Goal: Task Accomplishment & Management: Complete application form

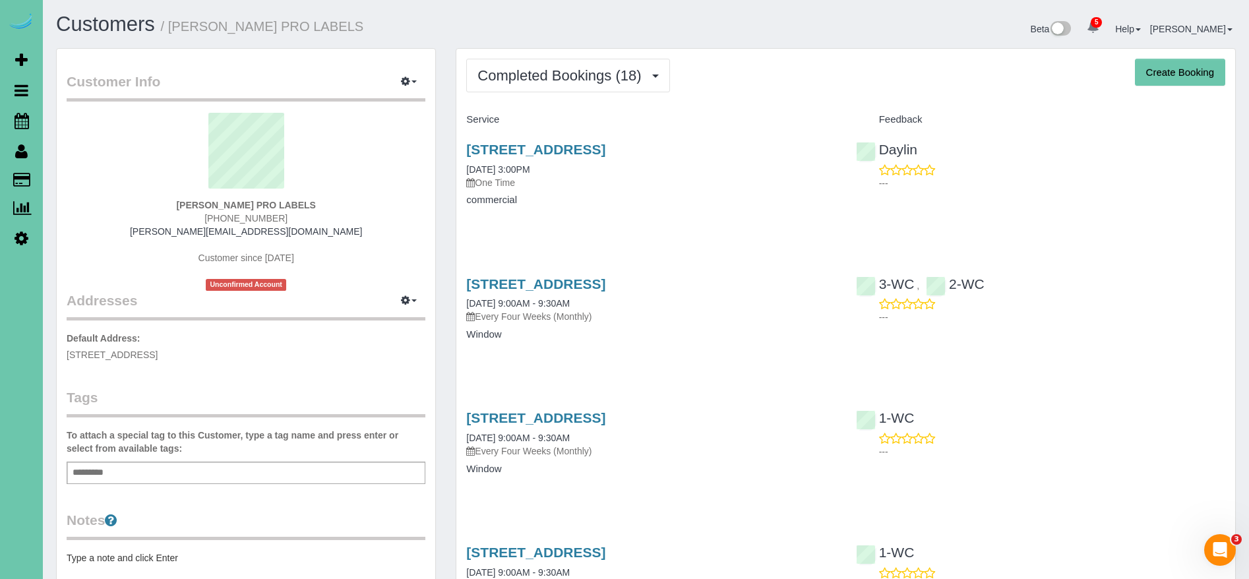
click at [1193, 73] on button "Create Booking" at bounding box center [1180, 73] width 90 height 28
select select "NE"
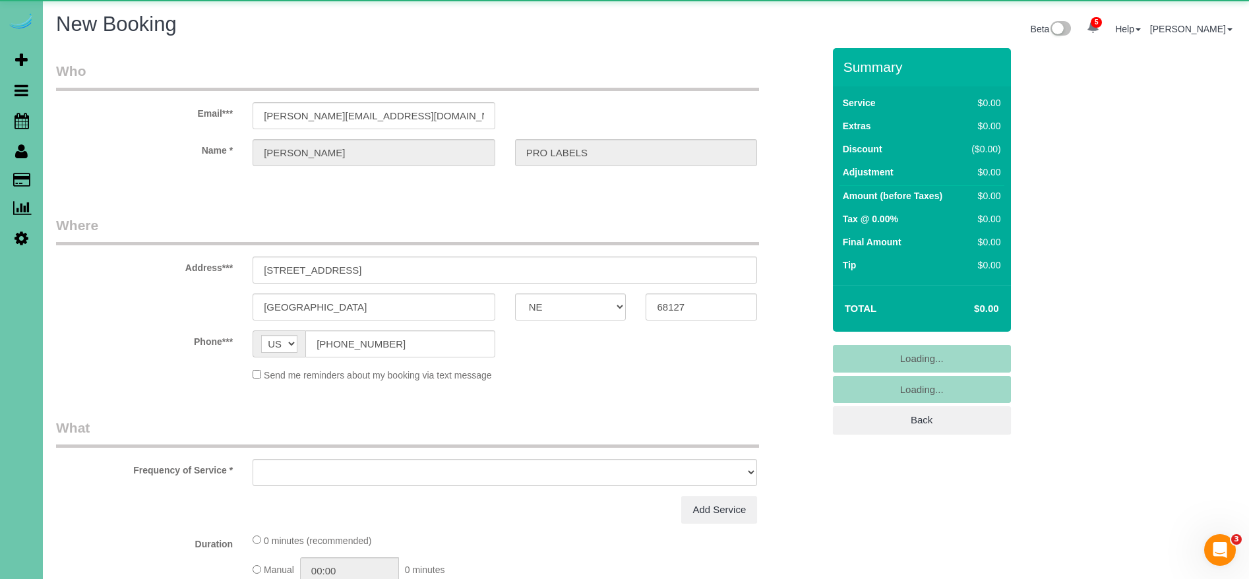
select select "object:5743"
select select "string:fspay-739455e5-369f-46cf-85ba-9c5c5e48b466"
select select "object:6011"
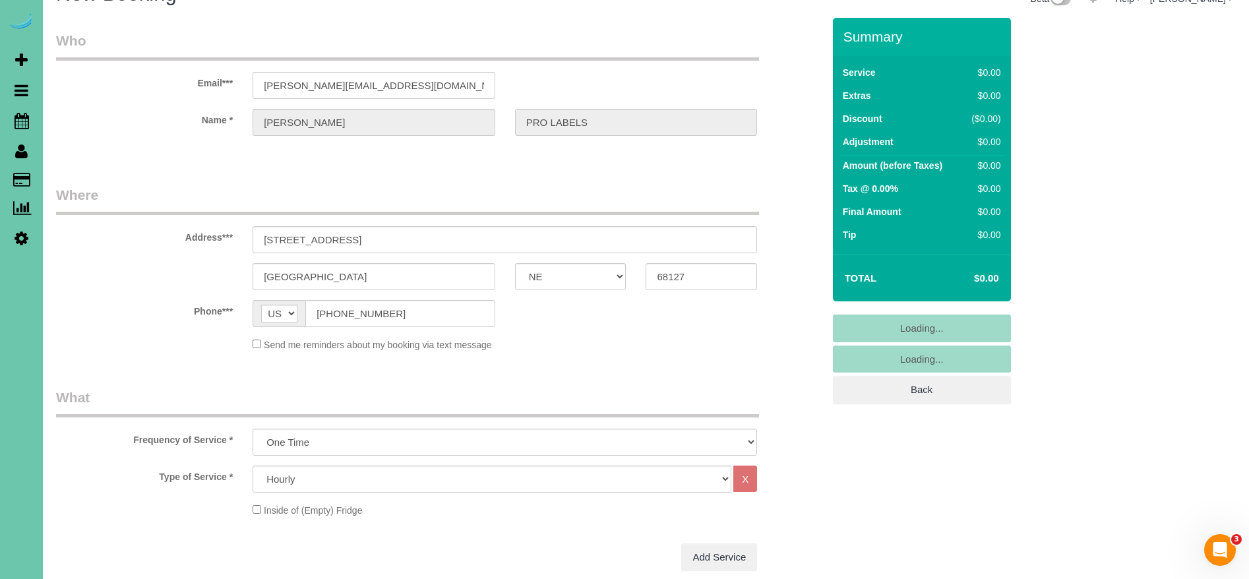
scroll to position [3, 0]
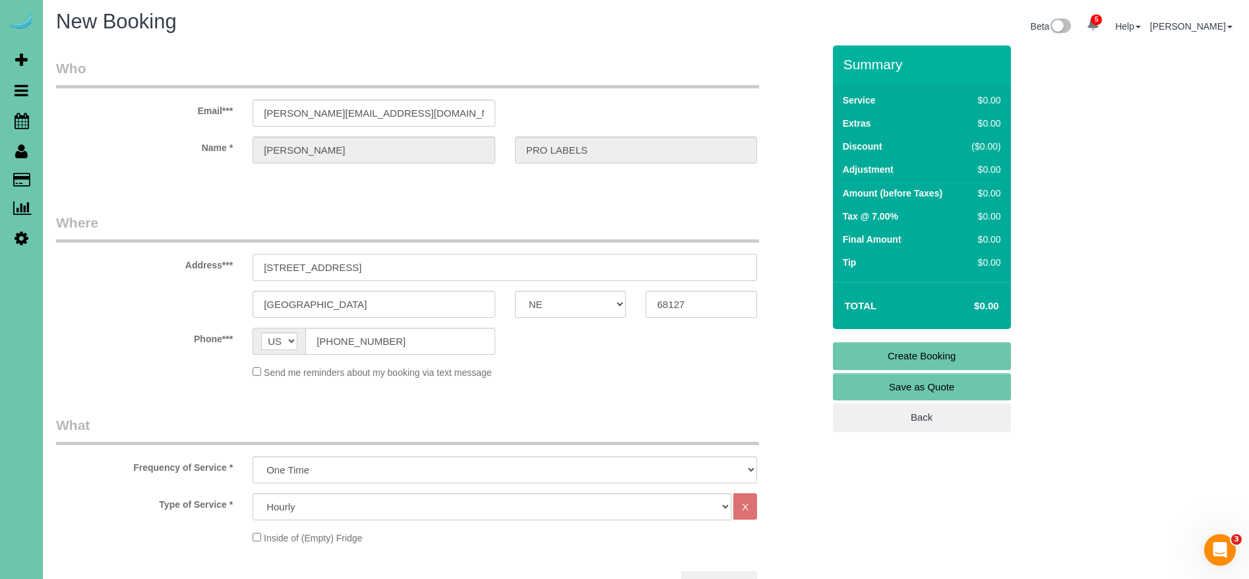
drag, startPoint x: 356, startPoint y: 264, endPoint x: 205, endPoint y: 255, distance: 151.3
click at [205, 255] on div "Address*** [STREET_ADDRESS]" at bounding box center [439, 247] width 787 height 68
paste input "[STREET_ADDRESS]"
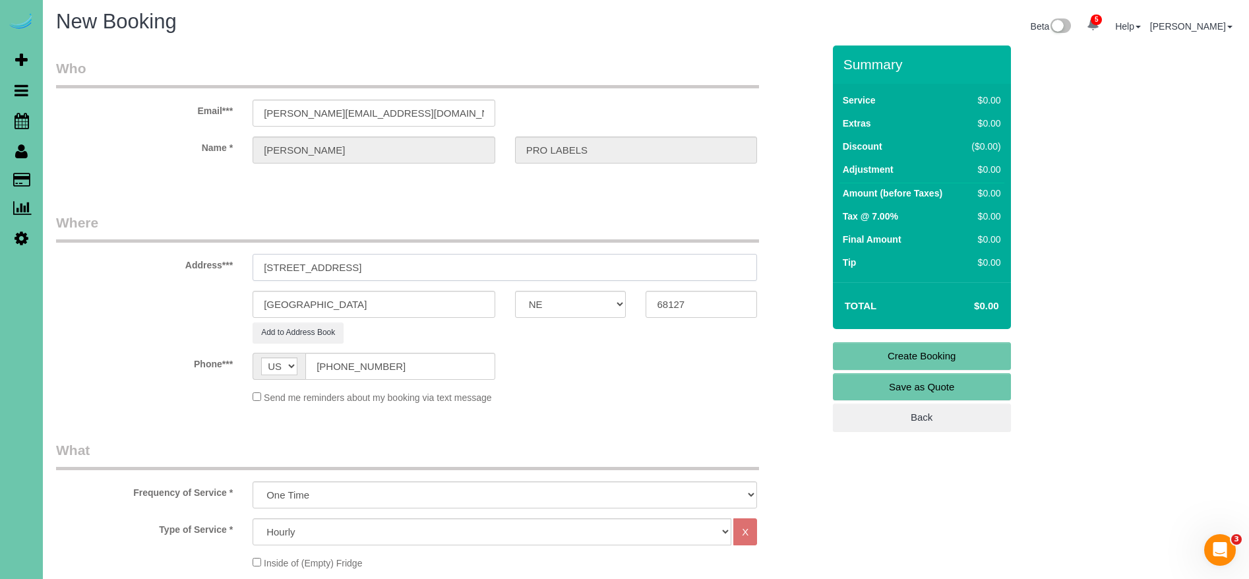
type input "[STREET_ADDRESS]"
drag, startPoint x: 254, startPoint y: 300, endPoint x: 207, endPoint y: 300, distance: 46.8
click at [208, 300] on div "[GEOGRAPHIC_DATA] AK AL AR AZ CA CO CT DC DE [GEOGRAPHIC_DATA] [GEOGRAPHIC_DATA…" at bounding box center [439, 304] width 787 height 27
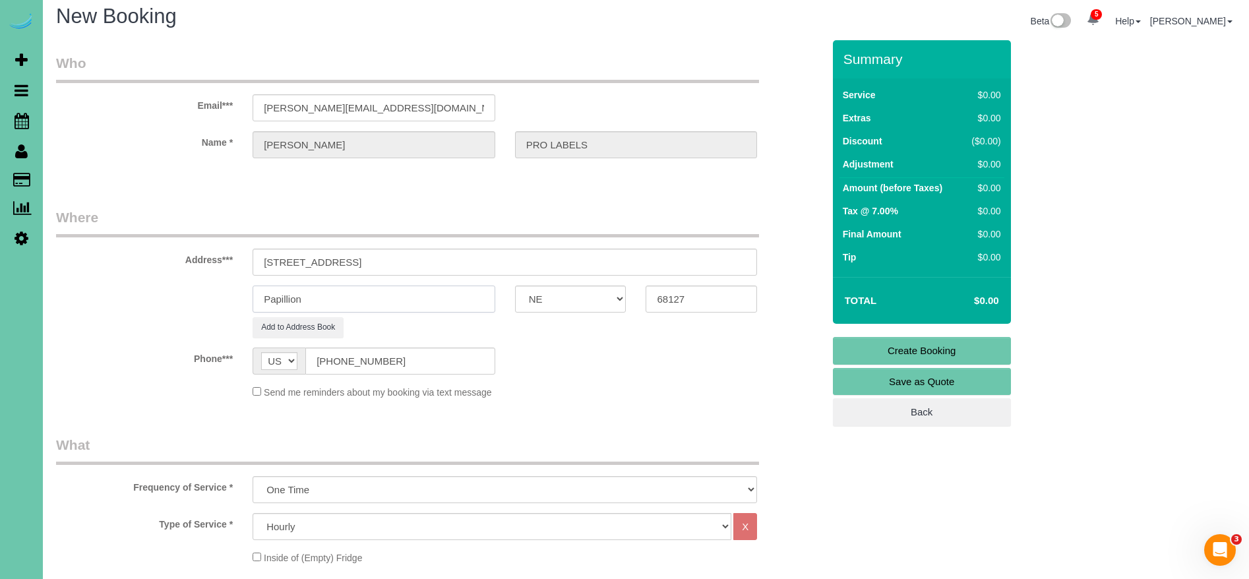
scroll to position [15, 0]
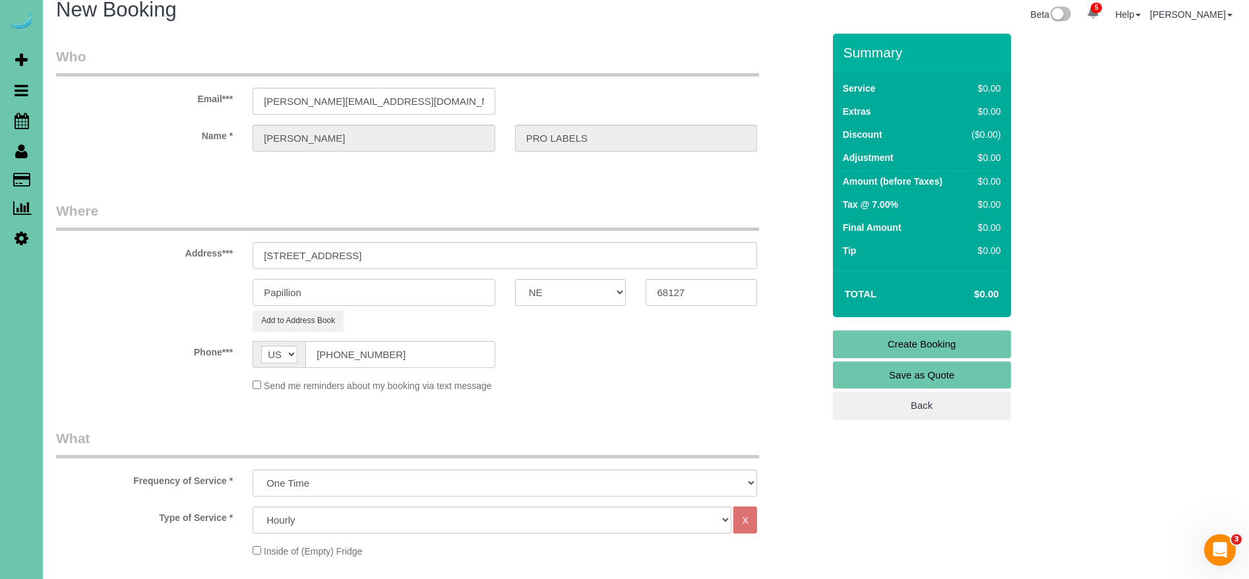
type input "Papillion"
drag, startPoint x: 568, startPoint y: 288, endPoint x: 555, endPoint y: 285, distance: 14.1
click at [556, 285] on div "Papillion AK AL AR AZ CA CO CT DC DE [GEOGRAPHIC_DATA] [GEOGRAPHIC_DATA] HI IA …" at bounding box center [439, 292] width 787 height 27
type input "68046"
drag, startPoint x: 446, startPoint y: 258, endPoint x: 342, endPoint y: 256, distance: 104.2
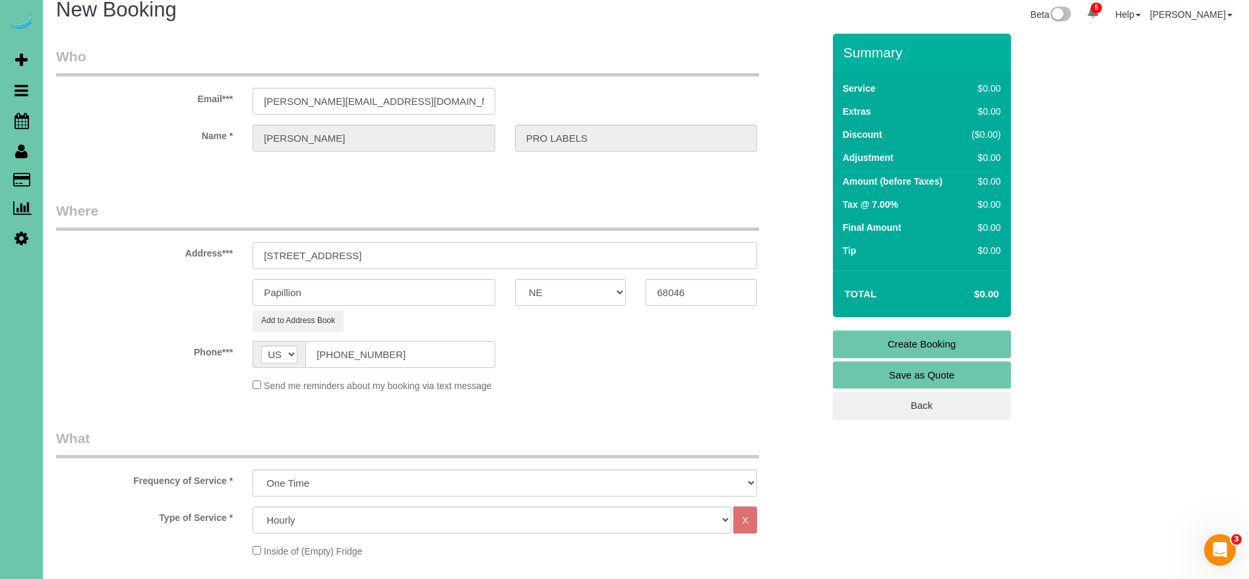
click at [342, 256] on input "[STREET_ADDRESS]" at bounding box center [505, 255] width 504 height 27
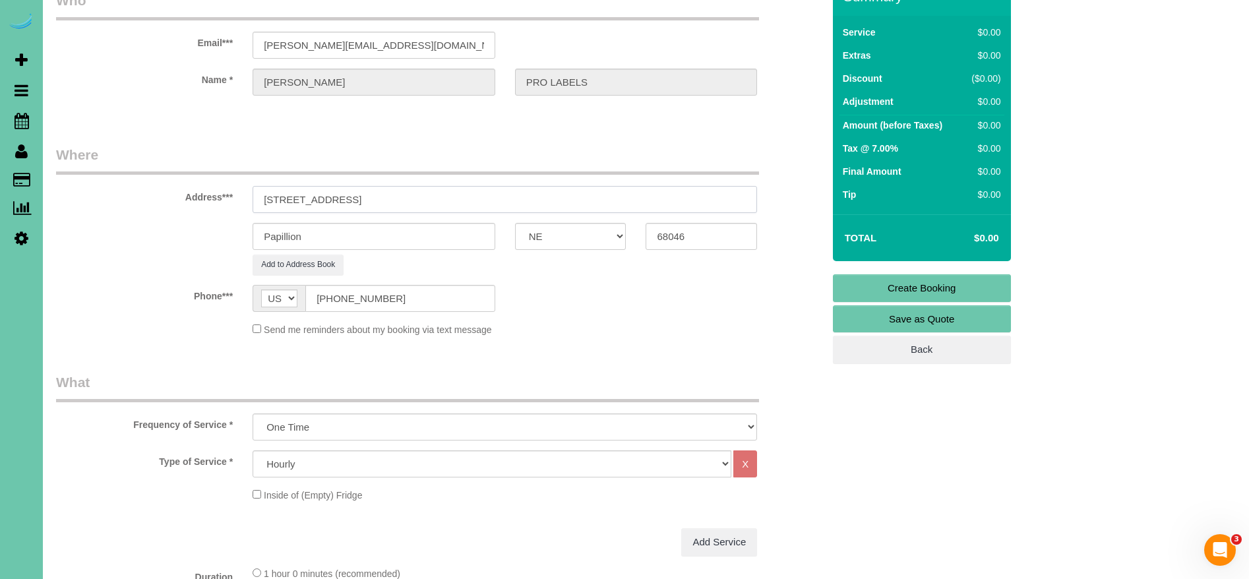
scroll to position [78, 0]
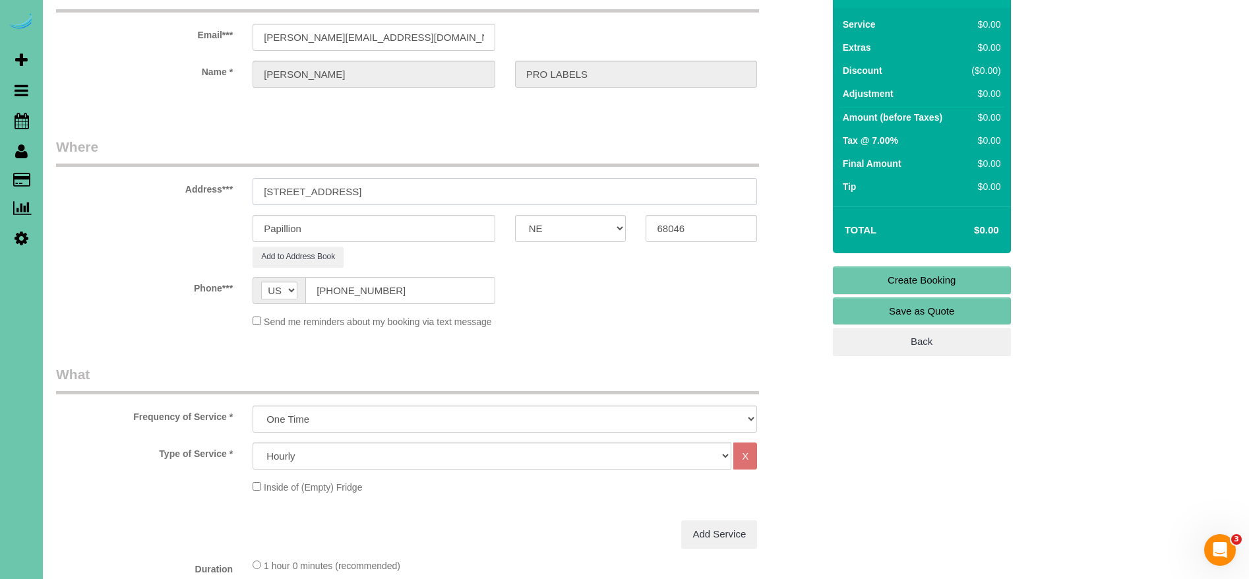
type input "[STREET_ADDRESS]"
click at [316, 425] on select "One Time Weekly (0% for the First Booking) Bi-Weekly (0% for the First Booking)…" at bounding box center [505, 419] width 504 height 27
click at [253, 406] on select "One Time Weekly (0% for the First Booking) Bi-Weekly (0% for the First Booking)…" at bounding box center [505, 419] width 504 height 27
click at [339, 465] on select "Hourly 2.5 Hour Custom Clean 3.5 Hour Custom Clean commercial 1000 Square Feet …" at bounding box center [492, 455] width 479 height 27
select select "126"
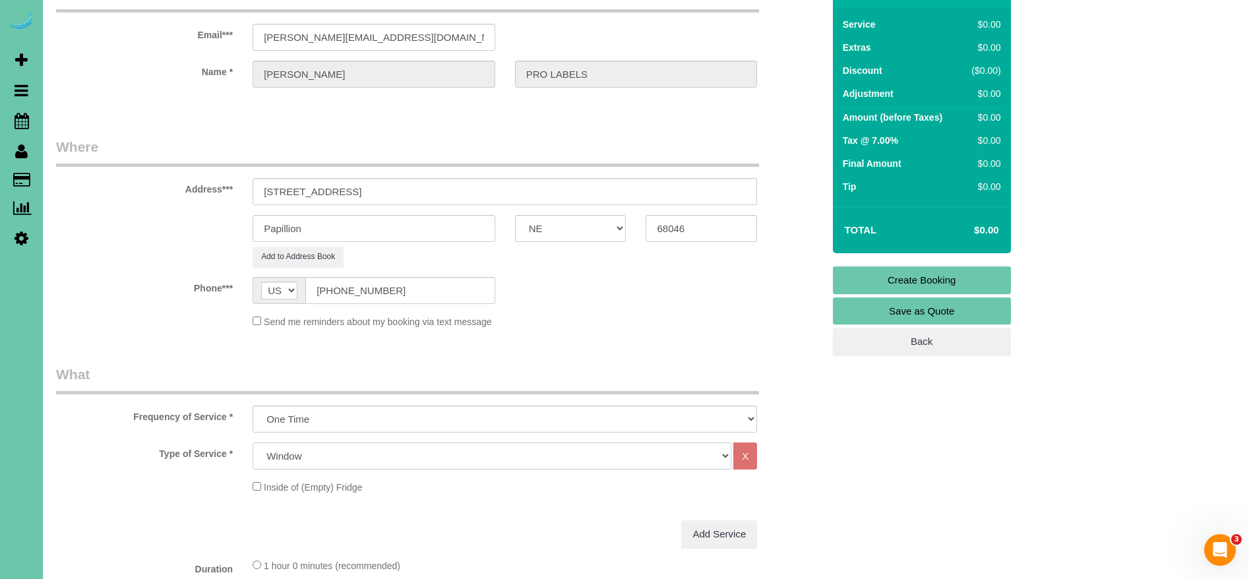
click at [253, 442] on select "Hourly 2.5 Hour Custom Clean 3.5 Hour Custom Clean commercial 1000 Square Feet …" at bounding box center [492, 455] width 479 height 27
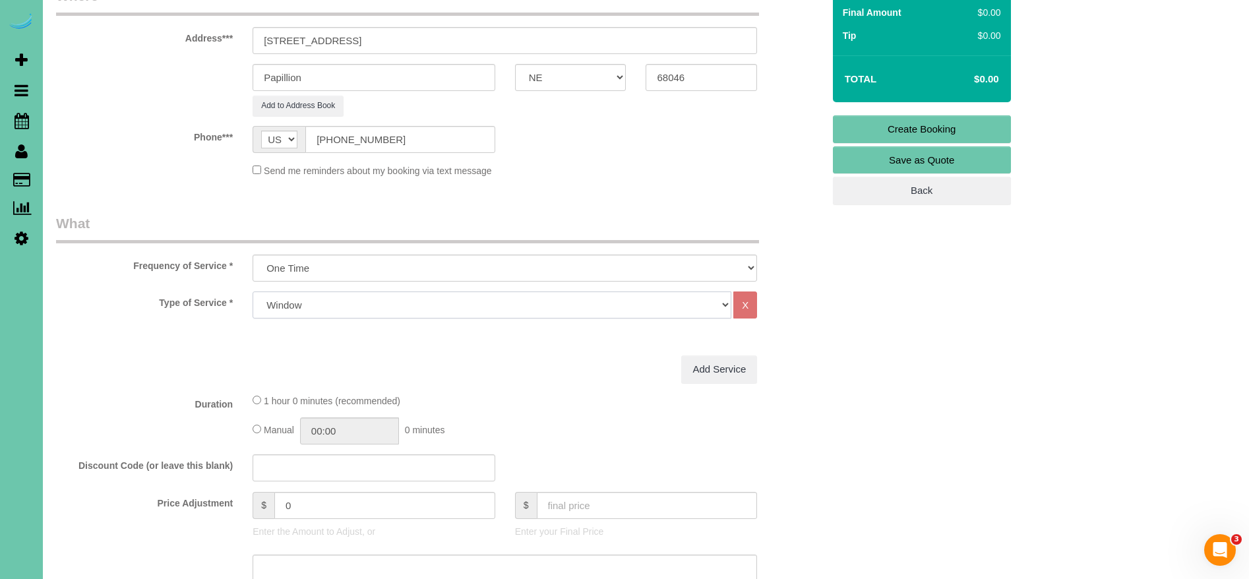
scroll to position [251, 0]
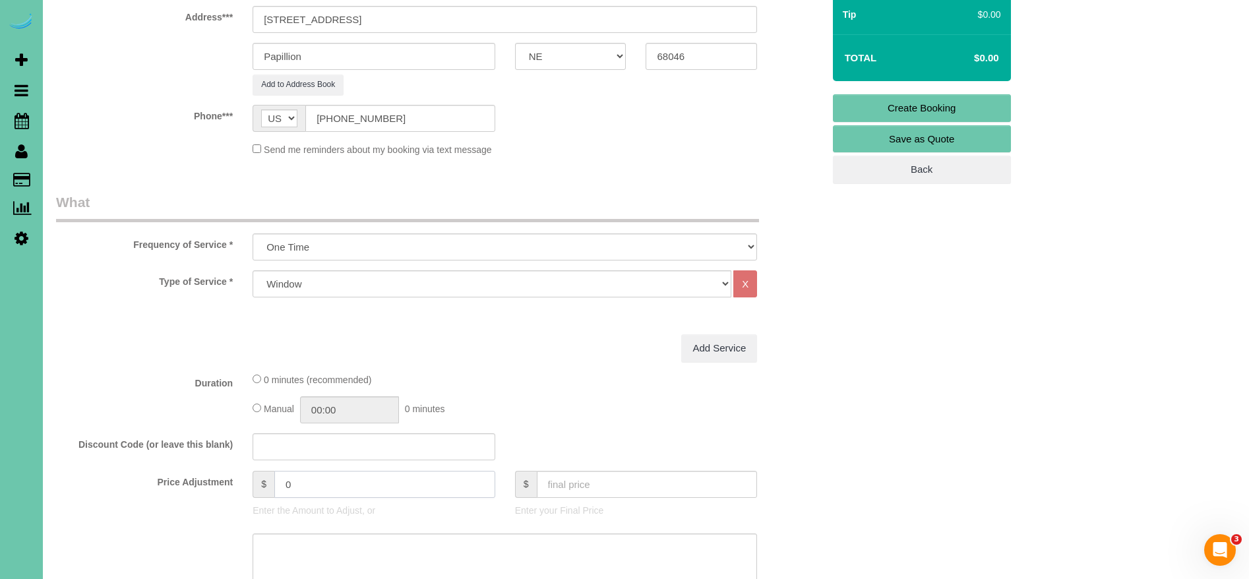
drag, startPoint x: 317, startPoint y: 491, endPoint x: 266, endPoint y: 481, distance: 51.7
click at [266, 481] on div "$ 0" at bounding box center [374, 484] width 243 height 27
type input "200"
click at [507, 400] on div "Manual 00:00 0 minutes" at bounding box center [505, 409] width 504 height 27
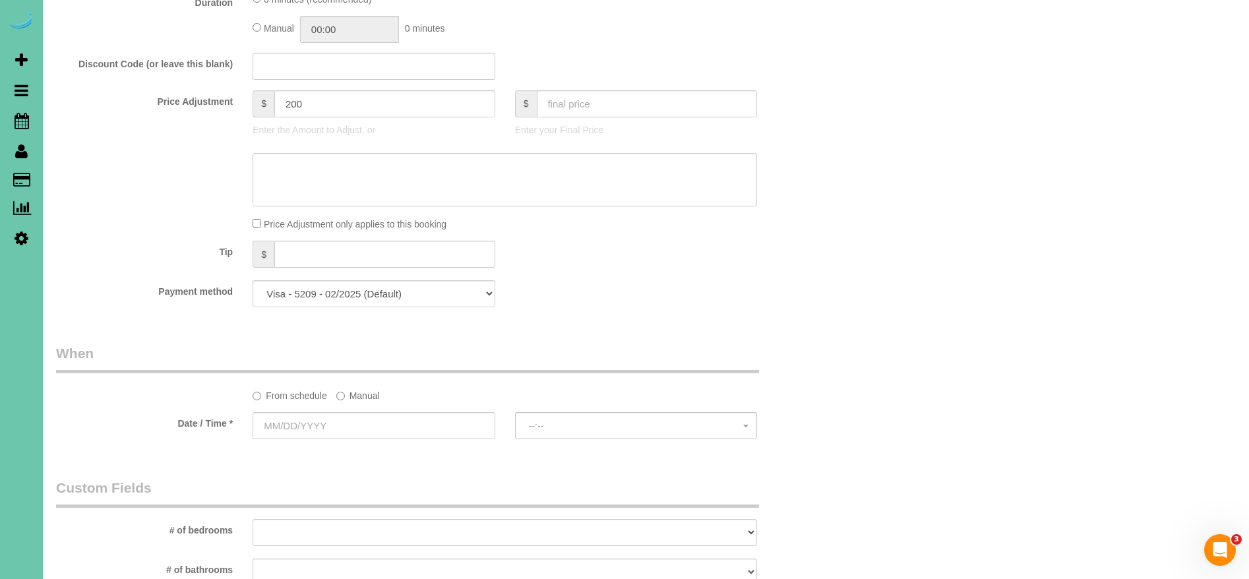
scroll to position [627, 0]
click at [358, 399] on label "Manual" at bounding box center [358, 397] width 44 height 18
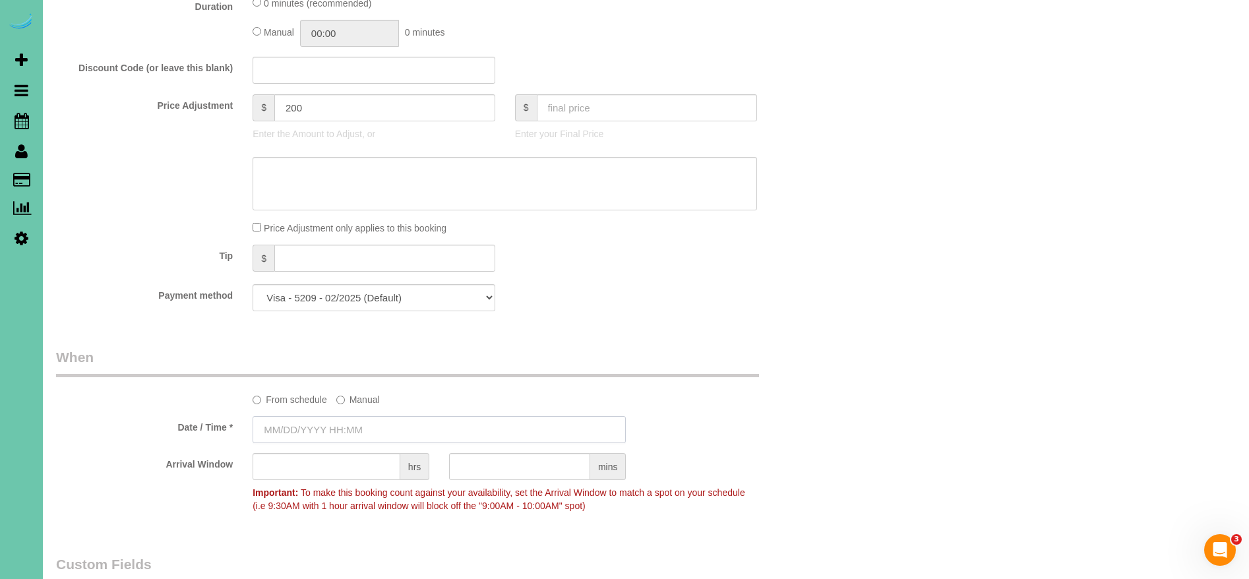
drag, startPoint x: 301, startPoint y: 431, endPoint x: 293, endPoint y: 430, distance: 8.6
click at [301, 431] on input "text" at bounding box center [439, 429] width 373 height 27
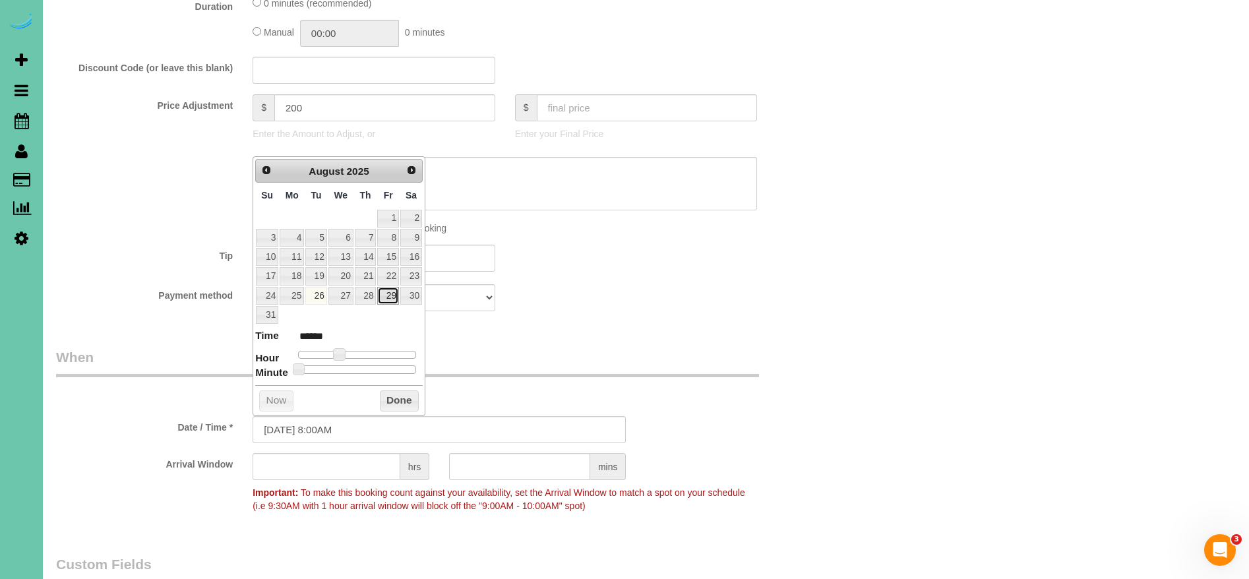
click at [384, 295] on link "29" at bounding box center [387, 296] width 21 height 18
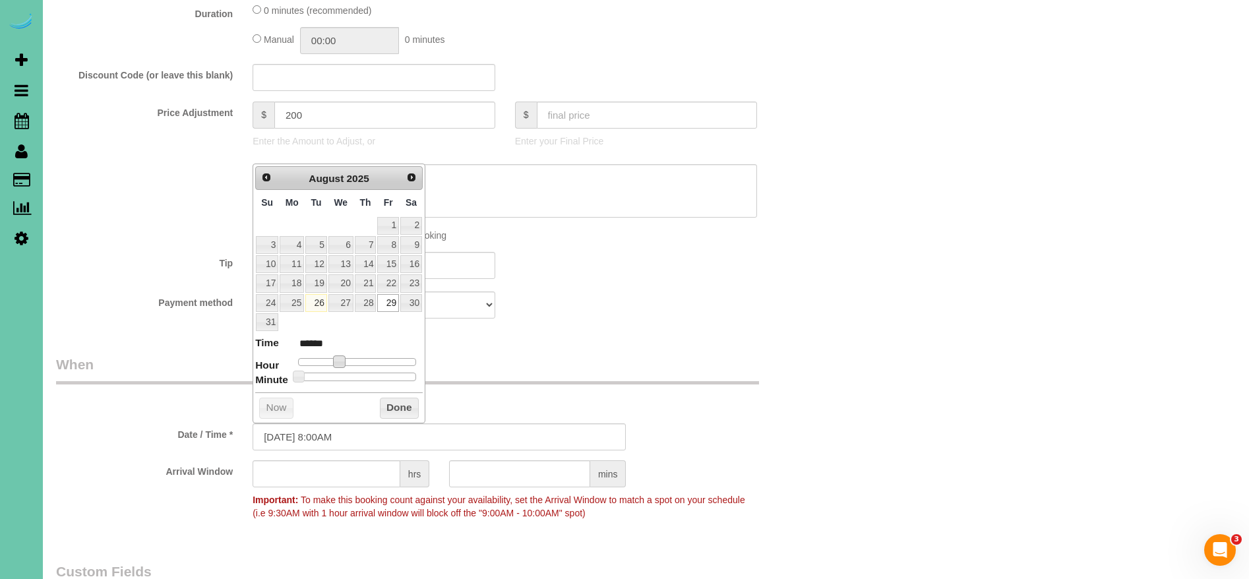
type input "[DATE] 9:00AM"
type input "******"
type input "[DATE] 10:00AM"
type input "*******"
type input "[DATE] 11:00AM"
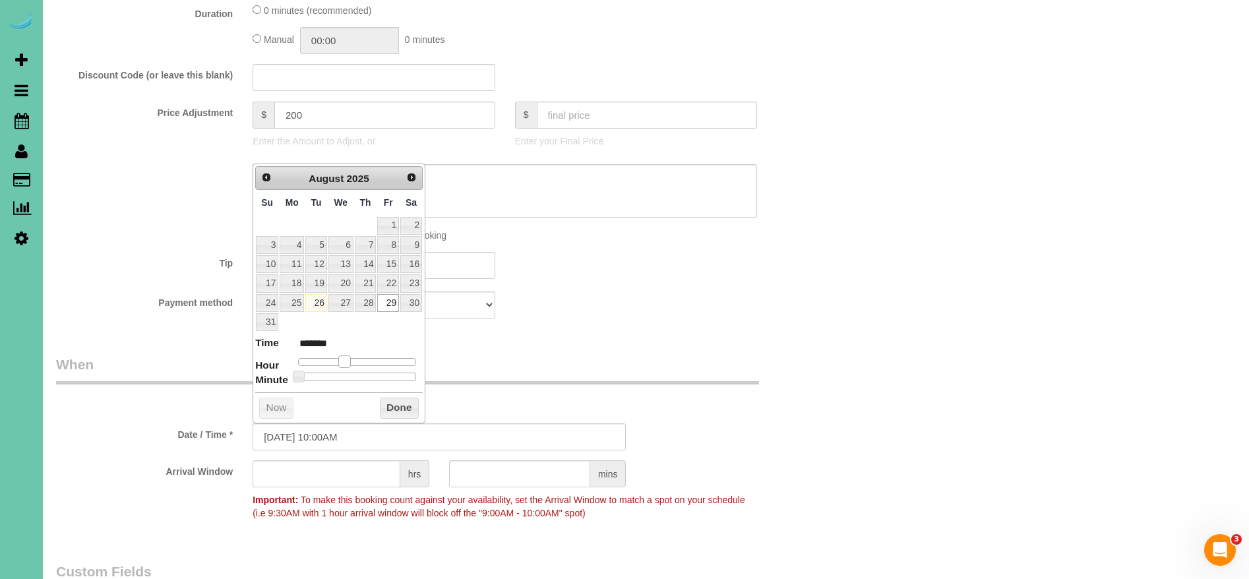
type input "*******"
type input "[DATE] 12:00PM"
type input "*******"
type input "[DATE] 1:00PM"
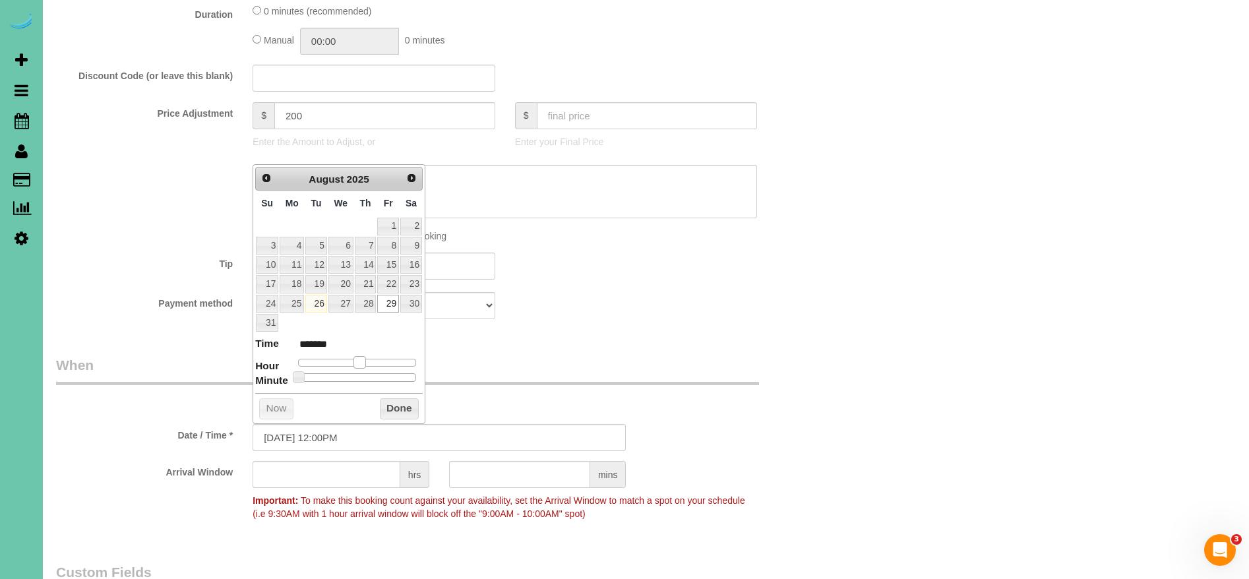
type input "******"
type input "[DATE] 12:00PM"
type input "*******"
drag, startPoint x: 339, startPoint y: 366, endPoint x: 388, endPoint y: 441, distance: 90.0
click at [359, 368] on span at bounding box center [359, 362] width 12 height 12
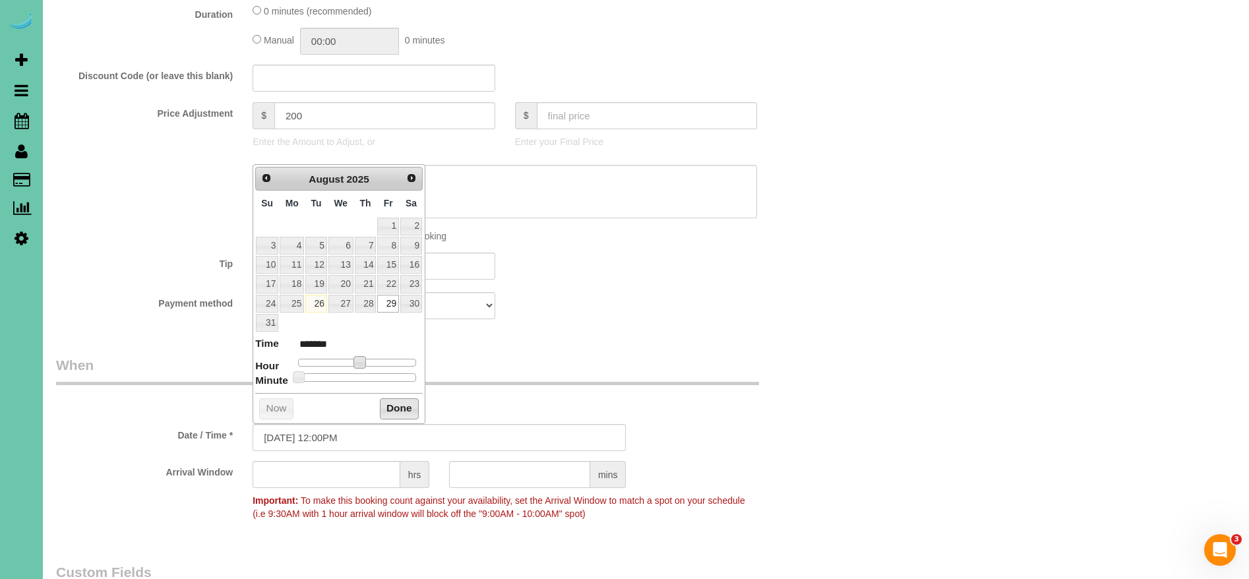
click at [386, 410] on button "Done" at bounding box center [399, 408] width 39 height 21
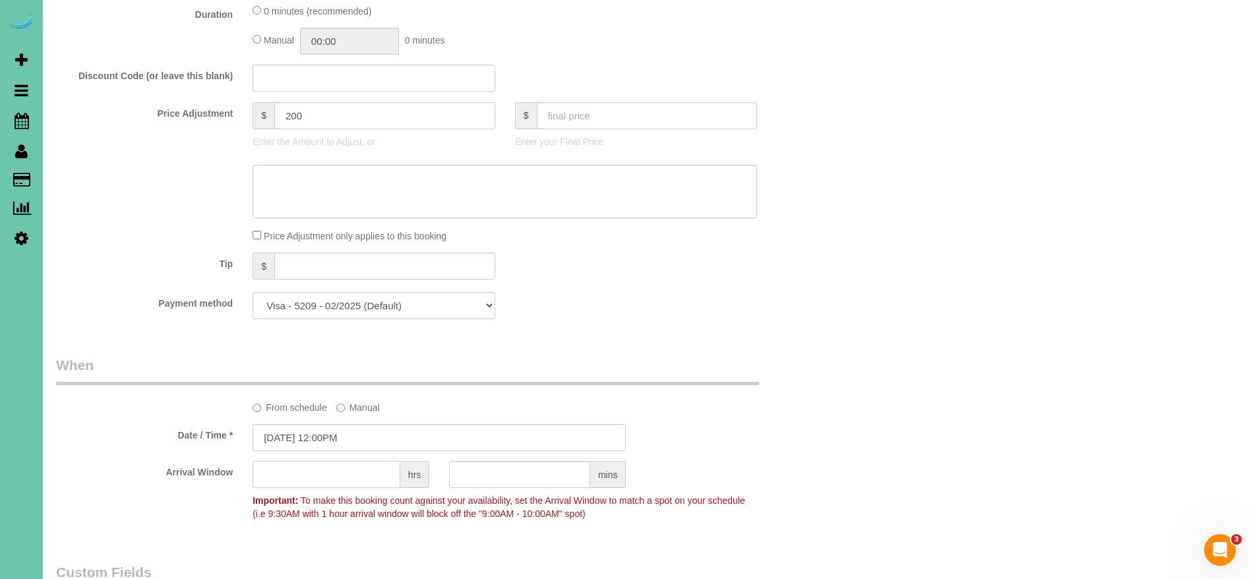
click at [379, 477] on input "text" at bounding box center [327, 474] width 148 height 27
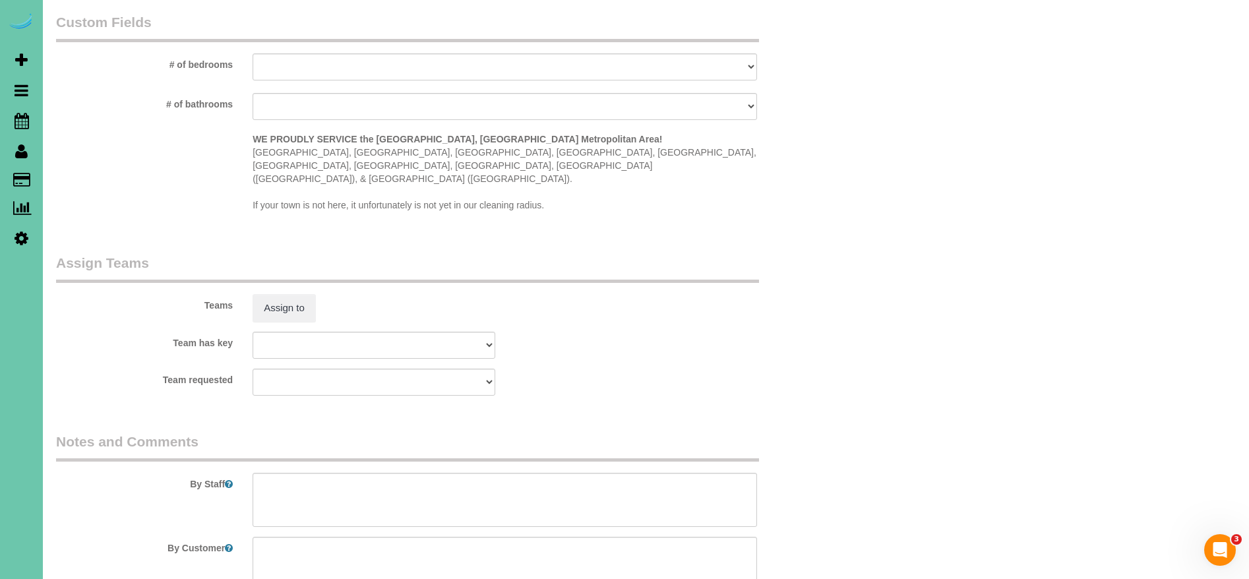
scroll to position [1265, 0]
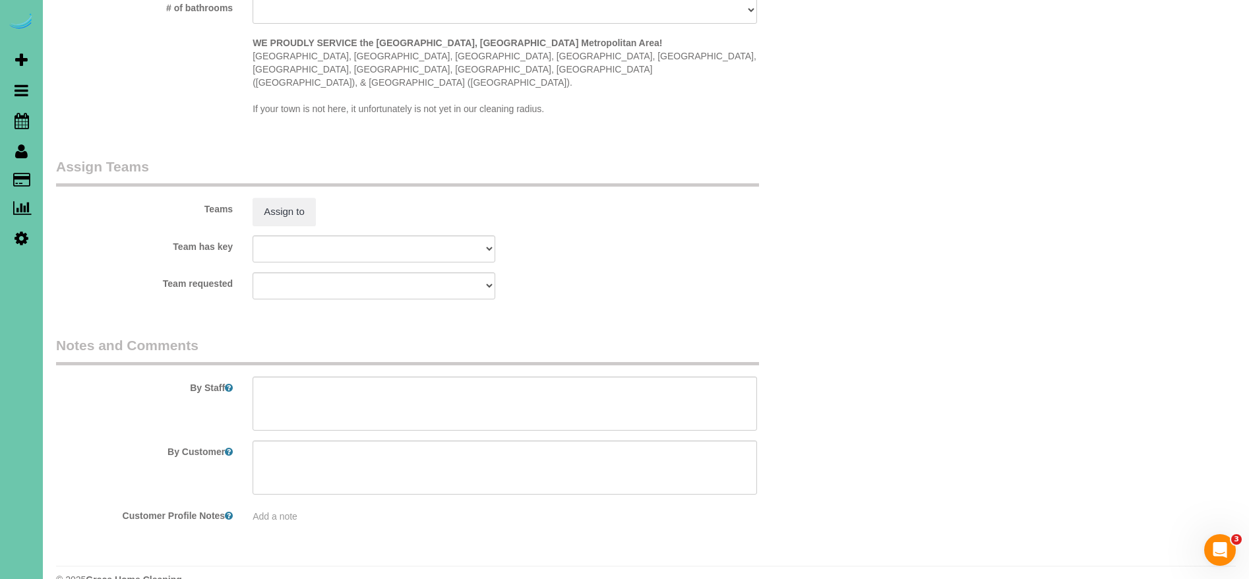
type input "1"
click at [369, 384] on textarea at bounding box center [505, 404] width 504 height 54
type textarea "J"
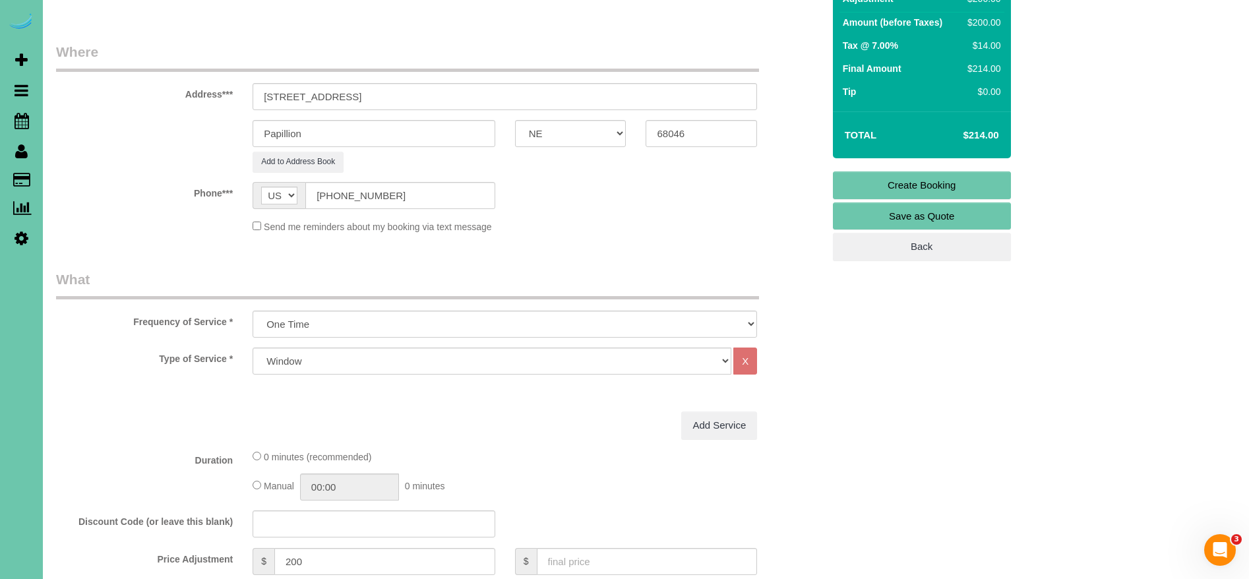
scroll to position [0, 0]
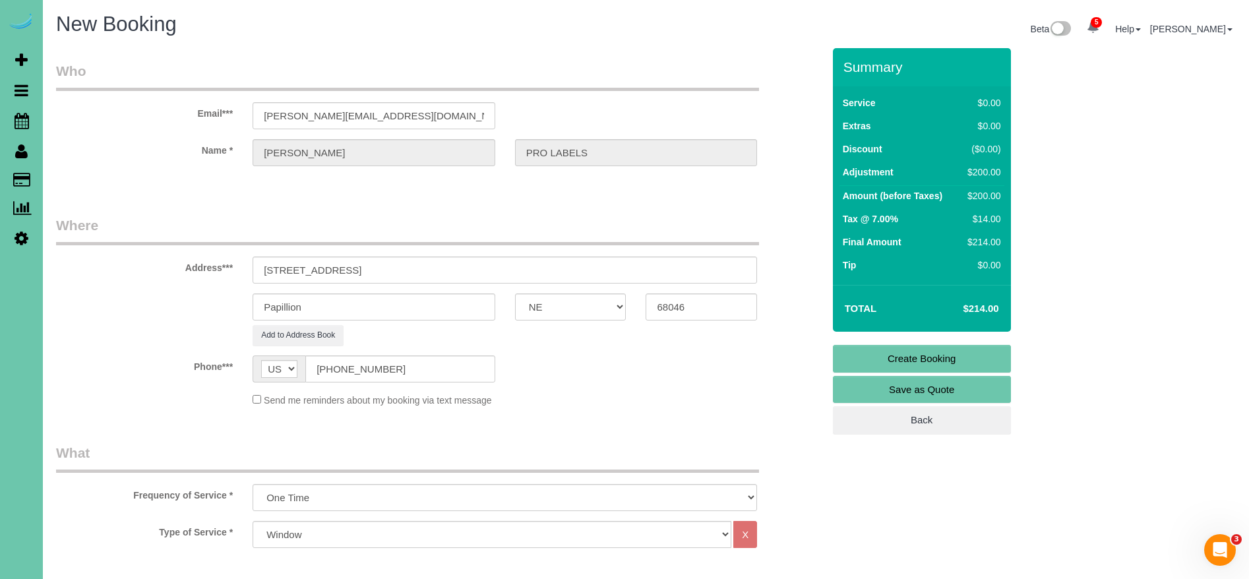
type textarea "charging in launch and booked in jobber"
click at [971, 351] on link "Create Booking" at bounding box center [922, 359] width 178 height 28
